Goal: Check status: Check status

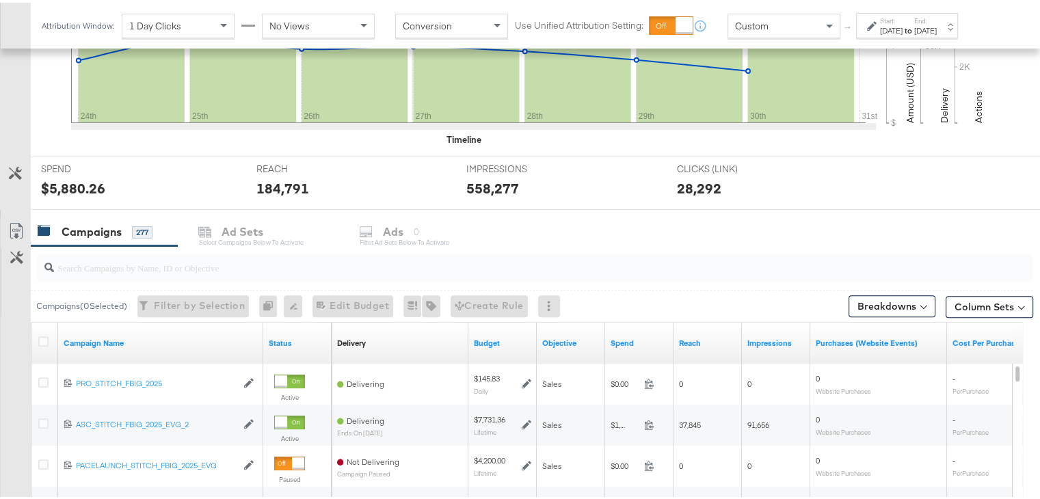
scroll to position [407, 0]
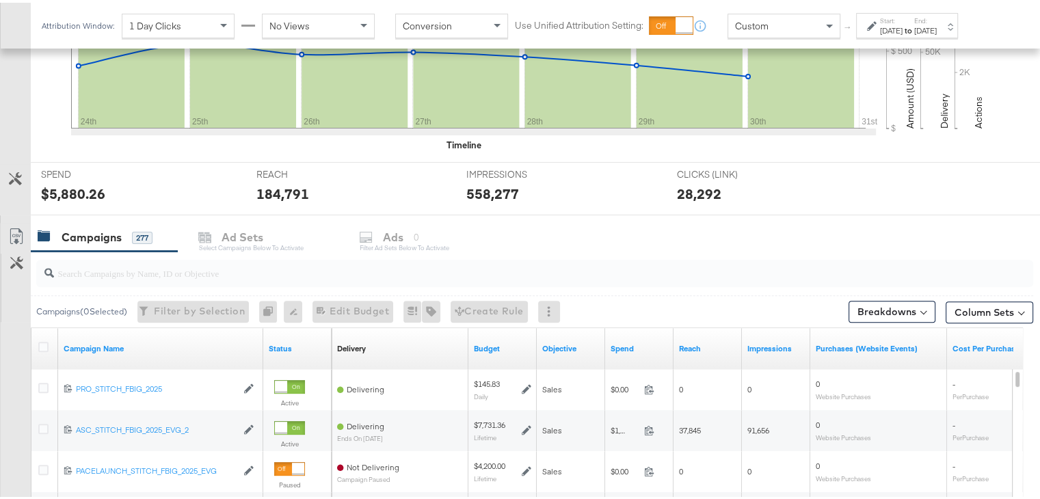
click at [902, 23] on div "[DATE]" at bounding box center [891, 28] width 23 height 11
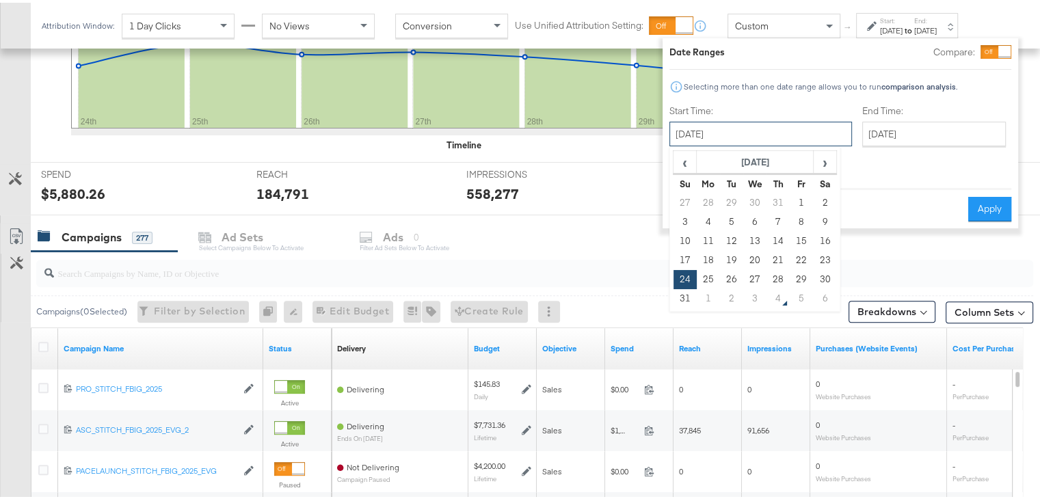
click at [753, 131] on input "[DATE]" at bounding box center [760, 131] width 182 height 25
click at [686, 297] on td "31" at bounding box center [684, 295] width 23 height 19
type input "[DATE]"
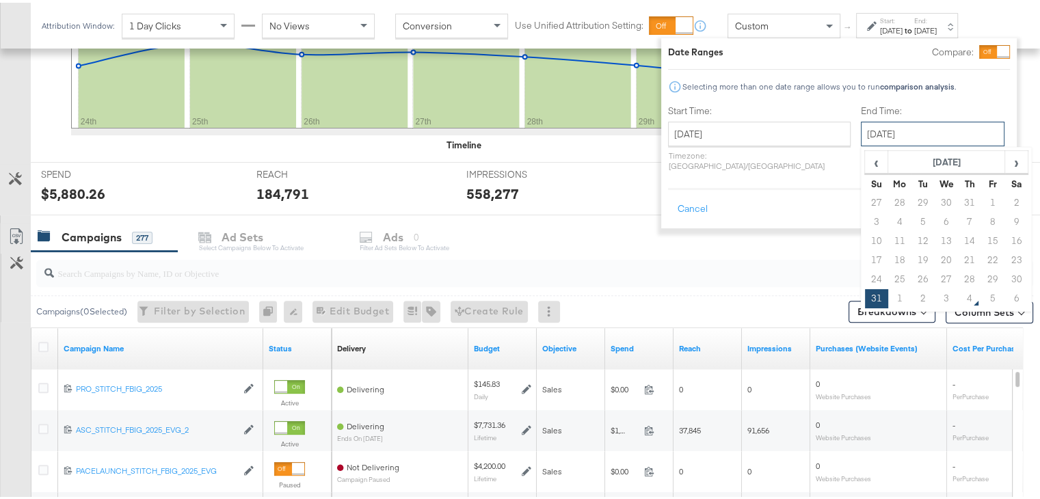
click at [907, 135] on input "[DATE]" at bounding box center [932, 131] width 144 height 25
click at [1005, 162] on span "›" at bounding box center [1015, 159] width 21 height 21
click at [934, 194] on td "3" at bounding box center [945, 200] width 23 height 19
type input "[DATE]"
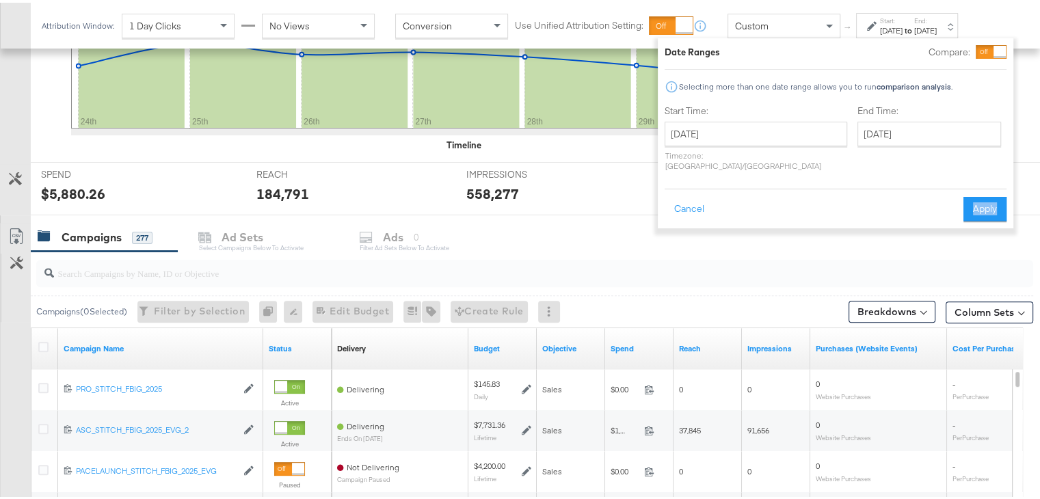
click at [895, 194] on div "Cancel Apply" at bounding box center [835, 201] width 342 height 33
click at [973, 194] on button "Apply" at bounding box center [984, 206] width 43 height 25
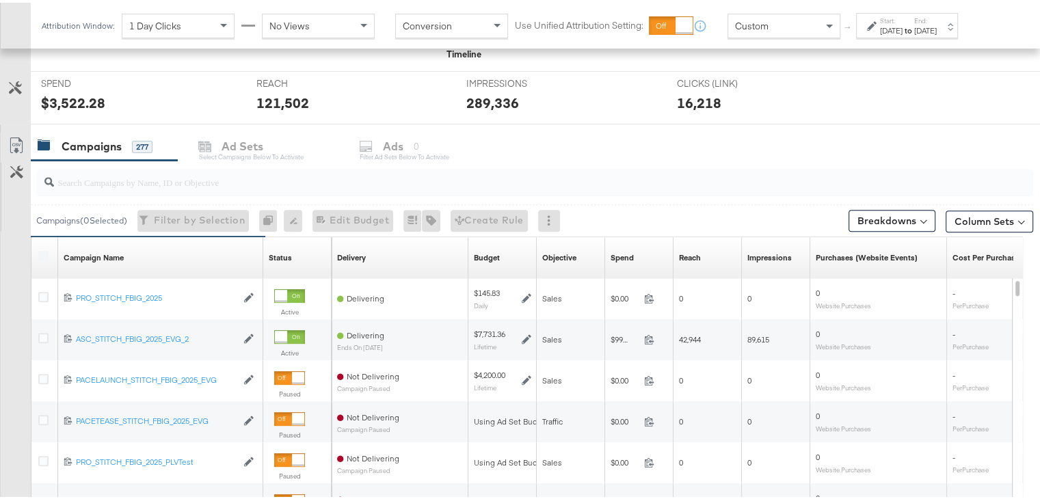
scroll to position [499, 0]
click at [601, 258] on div at bounding box center [602, 253] width 3 height 41
drag, startPoint x: 670, startPoint y: 267, endPoint x: 682, endPoint y: 267, distance: 12.3
click at [682, 267] on div "Delivery Sorting Unavailable Budget Sorting Unavailable Objective Sorting Unava…" at bounding box center [843, 253] width 1025 height 41
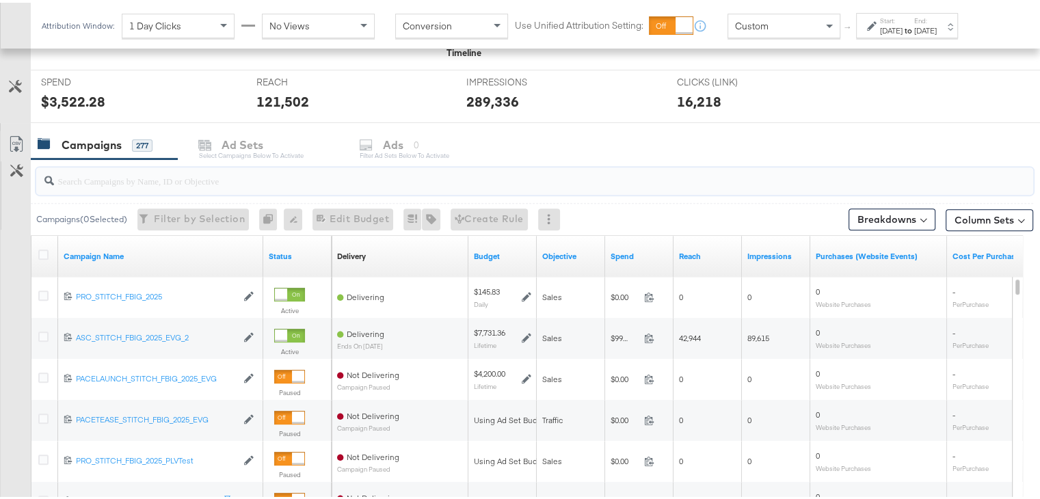
click at [646, 178] on input "search" at bounding box center [498, 172] width 889 height 27
drag, startPoint x: 670, startPoint y: 271, endPoint x: 696, endPoint y: 269, distance: 25.4
click at [696, 269] on div "Delivery Sorting Unavailable Budget Objective Spend Reach Impressions Purchases…" at bounding box center [843, 253] width 1025 height 41
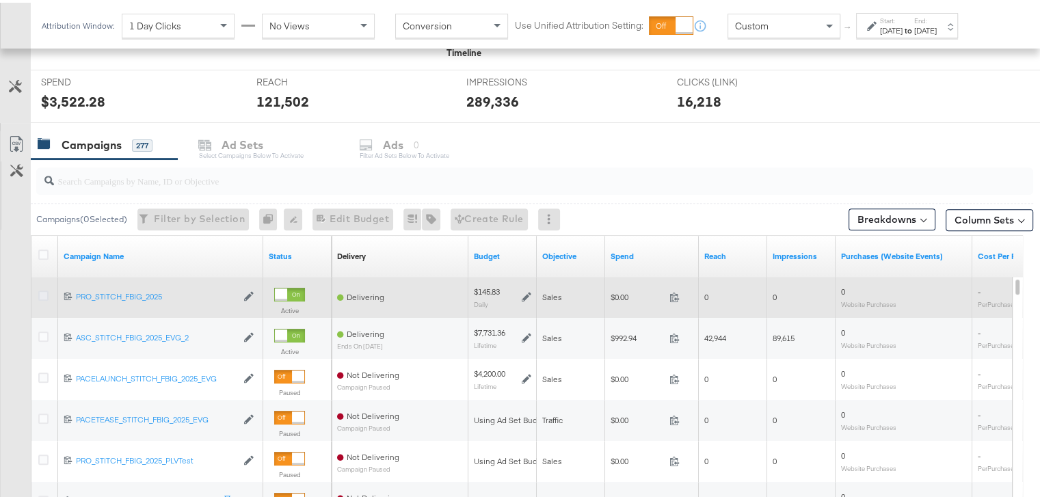
click at [40, 293] on icon at bounding box center [43, 293] width 10 height 10
click at [0, 0] on input "checkbox" at bounding box center [0, 0] width 0 height 0
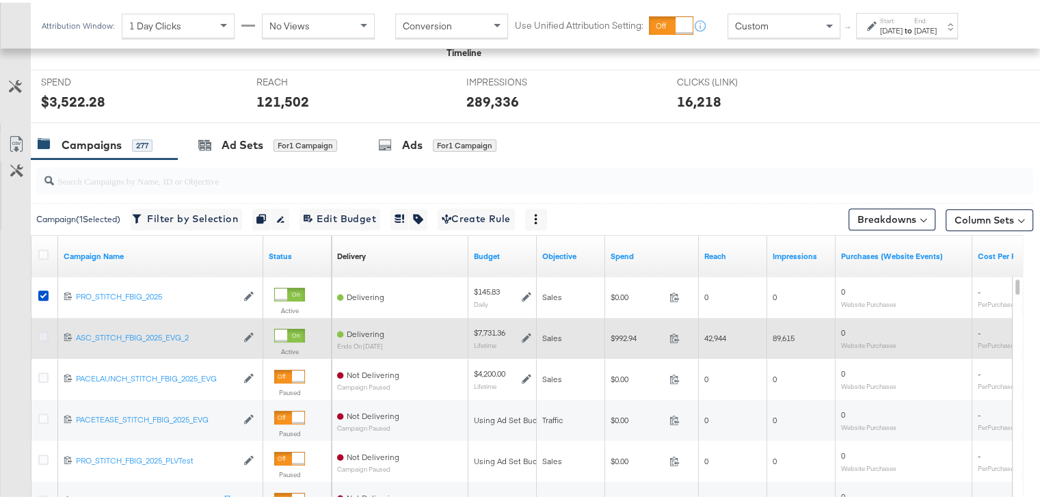
click at [42, 331] on icon at bounding box center [43, 334] width 10 height 10
click at [0, 0] on input "checkbox" at bounding box center [0, 0] width 0 height 0
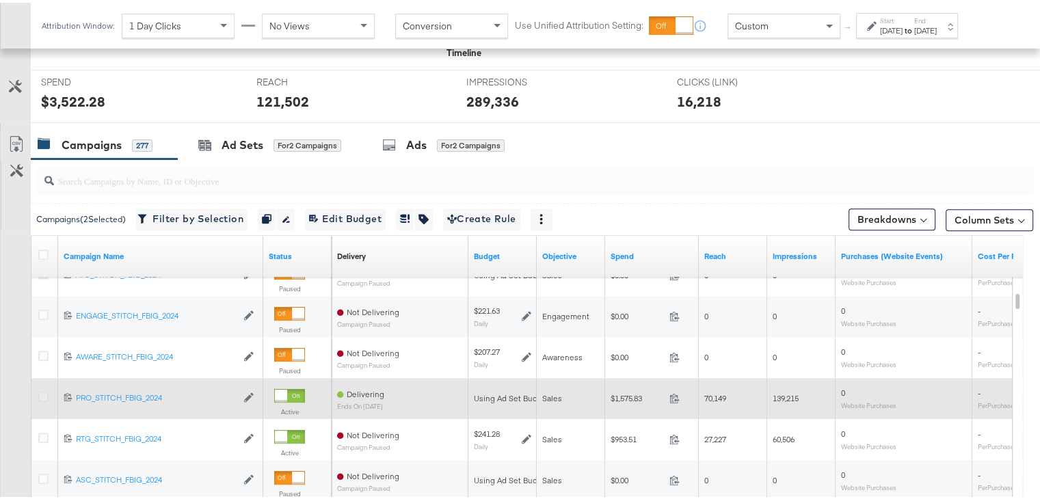
click at [44, 391] on icon at bounding box center [43, 394] width 10 height 10
click at [0, 0] on input "checkbox" at bounding box center [0, 0] width 0 height 0
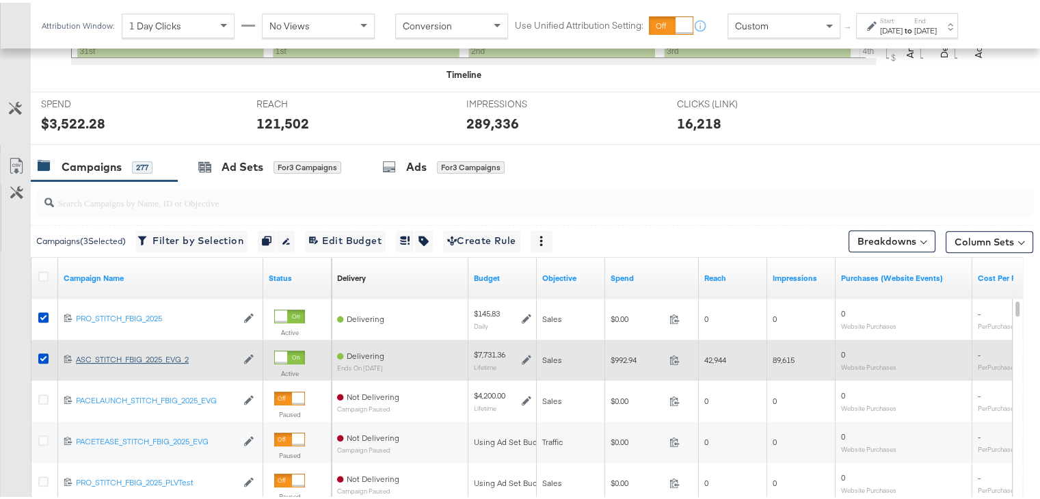
scroll to position [496, 0]
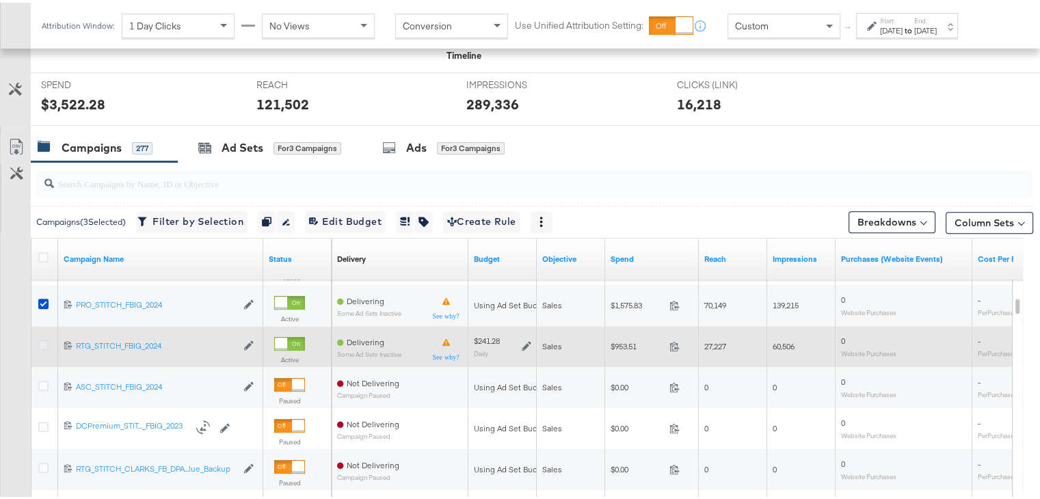
click at [41, 339] on icon at bounding box center [43, 342] width 10 height 10
click at [0, 0] on input "checkbox" at bounding box center [0, 0] width 0 height 0
